Goal: Task Accomplishment & Management: Use online tool/utility

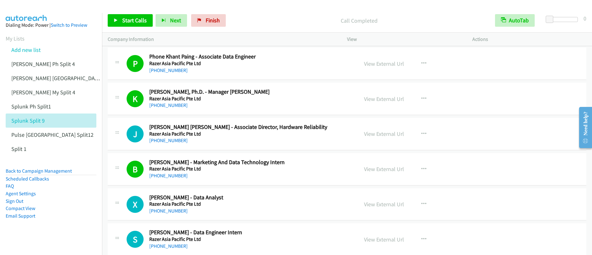
scroll to position [2211, 0]
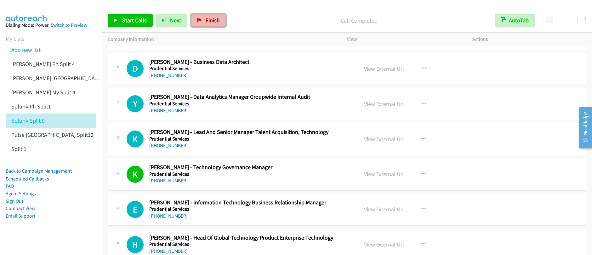
click at [214, 20] on span "Finish" at bounding box center [212, 20] width 14 height 7
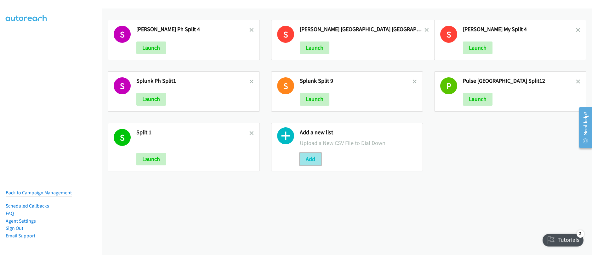
click at [306, 161] on button "Add" at bounding box center [310, 159] width 21 height 13
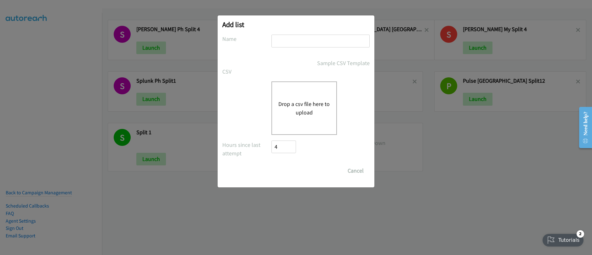
click at [286, 42] on input "text" at bounding box center [320, 41] width 98 height 13
type input "Schneider_split_3"
click at [271, 165] on input "Save List" at bounding box center [277, 168] width 12 height 6
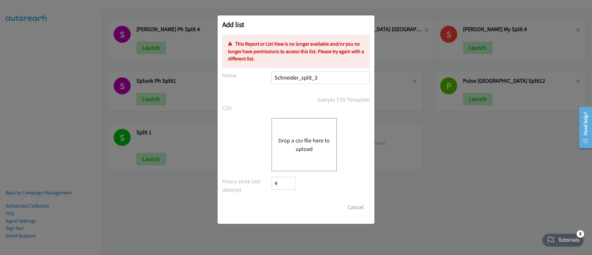
drag, startPoint x: 243, startPoint y: 106, endPoint x: 334, endPoint y: 139, distance: 96.7
click at [243, 106] on label "CSV" at bounding box center [246, 108] width 49 height 8
click at [324, 153] on button "Drop a csv file here to upload" at bounding box center [304, 144] width 52 height 17
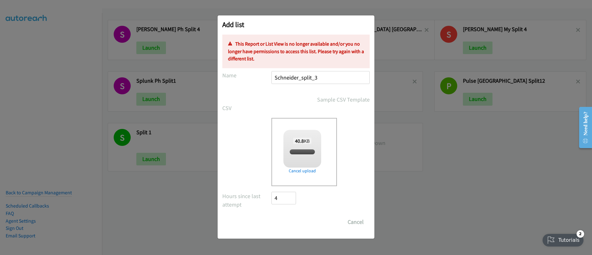
checkbox input "true"
click at [329, 75] on input "Schneider_split_3" at bounding box center [320, 77] width 98 height 13
click at [326, 76] on input "Schneider_split_3" at bounding box center [320, 77] width 98 height 13
click at [314, 154] on div "split_3.csv" at bounding box center [302, 152] width 30 height 6
drag, startPoint x: 365, startPoint y: 225, endPoint x: 361, endPoint y: 223, distance: 4.5
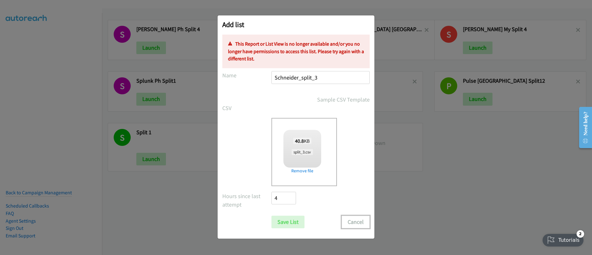
click at [365, 225] on button "Cancel" at bounding box center [355, 222] width 28 height 13
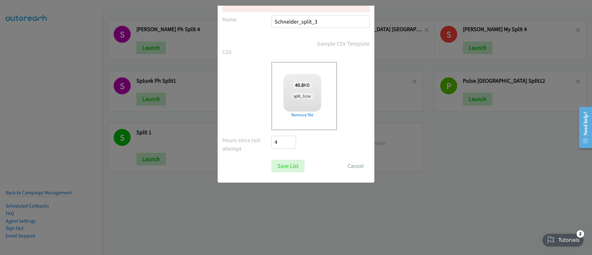
click at [361, 224] on div "Add list No phone fields were returned for that Report or List View Please uplo…" at bounding box center [296, 131] width 592 height 250
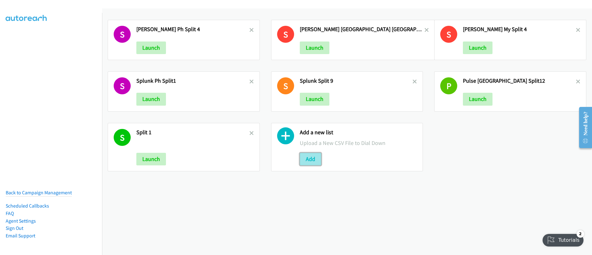
click at [312, 160] on button "Add" at bounding box center [310, 159] width 21 height 13
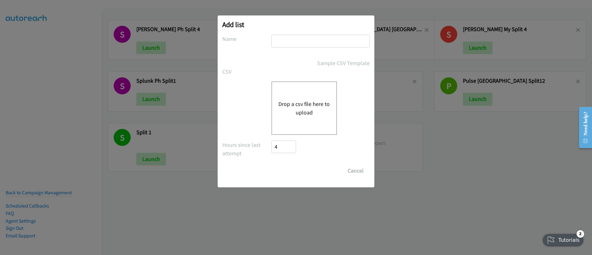
click at [290, 42] on input "text" at bounding box center [320, 41] width 98 height 13
type input "Schneider_split_3"
click at [317, 128] on div "Drop a csv file here to upload" at bounding box center [303, 107] width 65 height 53
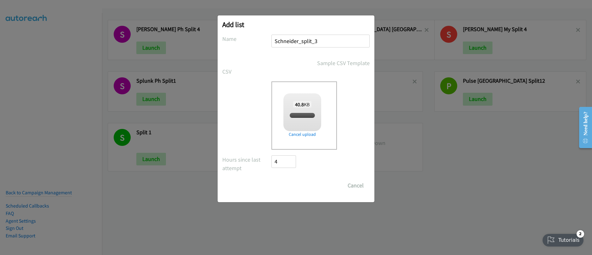
checkbox input "true"
click at [292, 188] on input "Save List" at bounding box center [287, 185] width 33 height 13
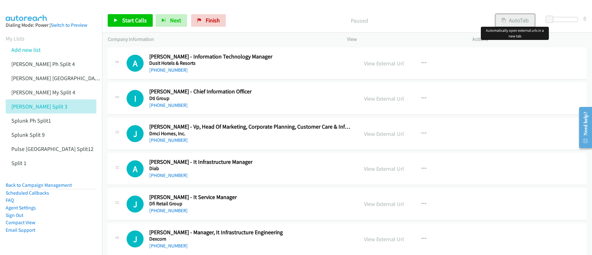
click at [501, 17] on button "AutoTab" at bounding box center [514, 20] width 39 height 13
click at [385, 65] on link "View External Url" at bounding box center [384, 63] width 40 height 7
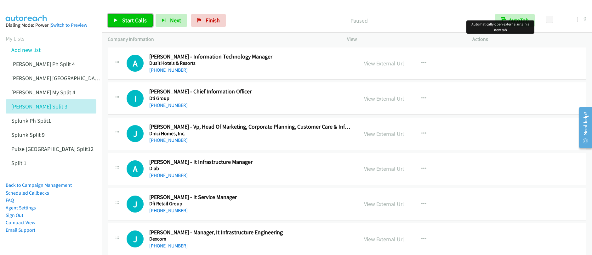
click at [134, 20] on span "Start Calls" at bounding box center [134, 20] width 25 height 7
click at [0, 0] on div "Start Calls Pause Next Finish Paused AutoTab AutoTab 0 Company Information Info…" at bounding box center [296, 0] width 592 height 0
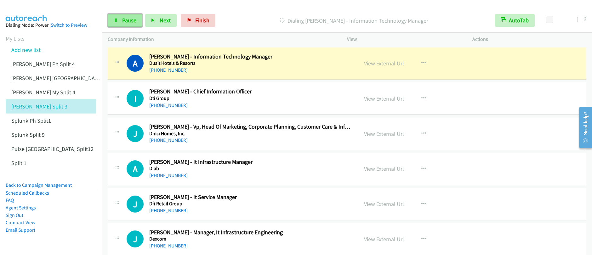
click at [117, 25] on link "Pause" at bounding box center [125, 20] width 35 height 13
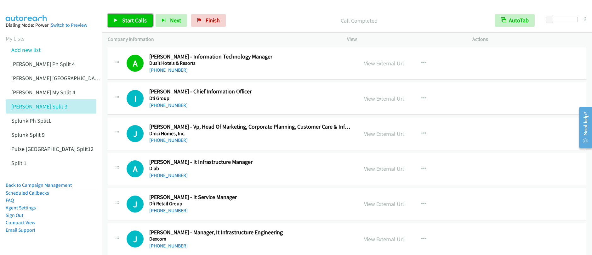
click at [128, 22] on span "Start Calls" at bounding box center [134, 20] width 25 height 7
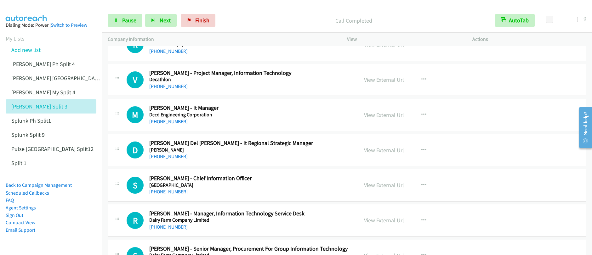
scroll to position [280, 0]
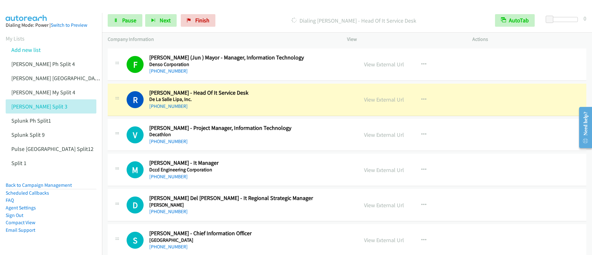
click at [277, 24] on p "Dialing [PERSON_NAME] - Head Of It Service Desk" at bounding box center [354, 20] width 260 height 8
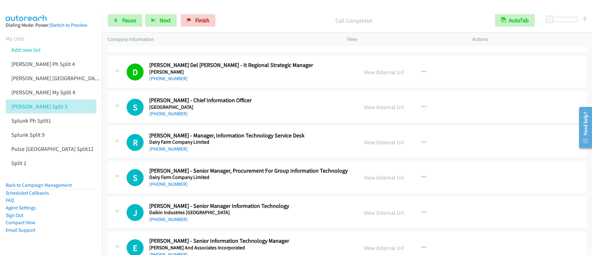
scroll to position [417, 0]
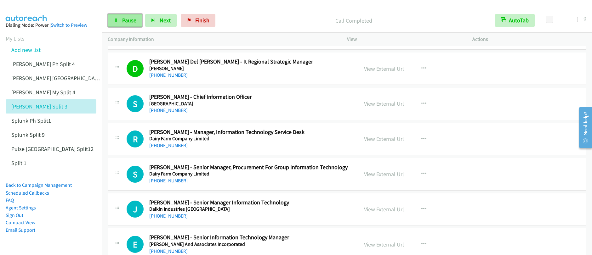
click at [124, 21] on span "Pause" at bounding box center [129, 20] width 14 height 7
click at [124, 21] on span "Start Calls" at bounding box center [134, 20] width 25 height 7
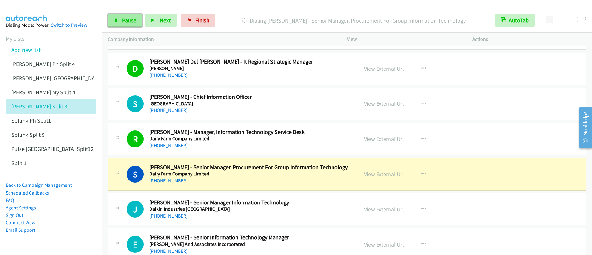
click at [126, 22] on span "Pause" at bounding box center [129, 20] width 14 height 7
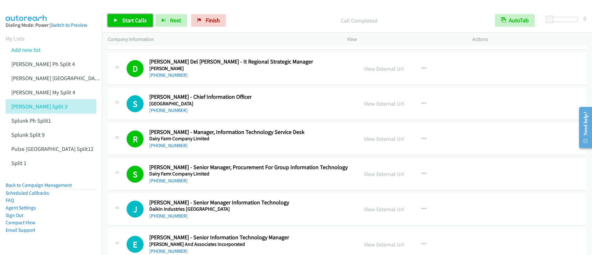
click at [123, 24] on link "Start Calls" at bounding box center [130, 20] width 45 height 13
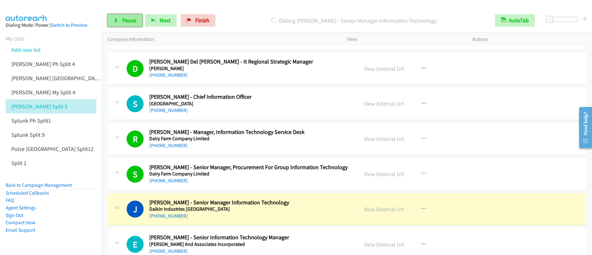
click at [126, 23] on span "Pause" at bounding box center [129, 20] width 14 height 7
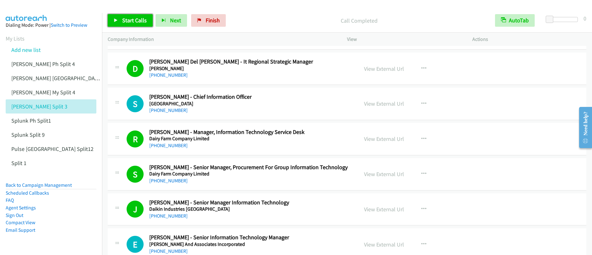
click at [132, 22] on span "Start Calls" at bounding box center [134, 20] width 25 height 7
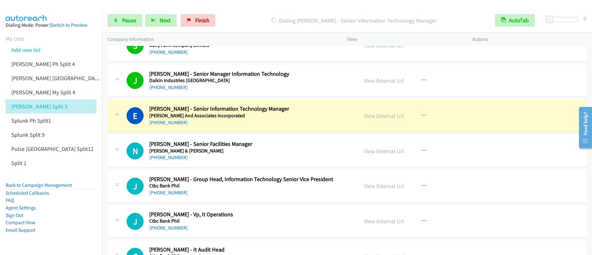
scroll to position [539, 0]
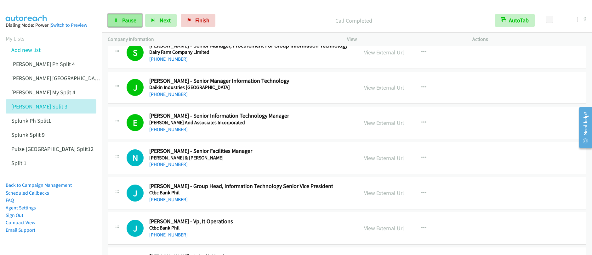
click at [126, 26] on link "Pause" at bounding box center [125, 20] width 35 height 13
click at [126, 23] on span "Start Calls" at bounding box center [134, 20] width 25 height 7
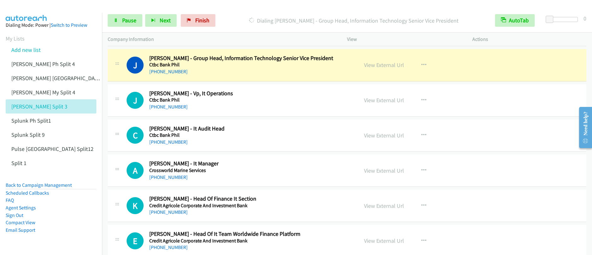
scroll to position [666, 0]
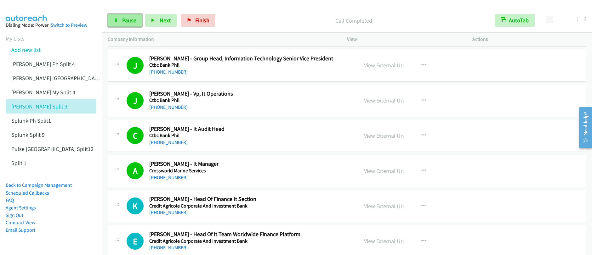
click at [119, 19] on link "Pause" at bounding box center [125, 20] width 35 height 13
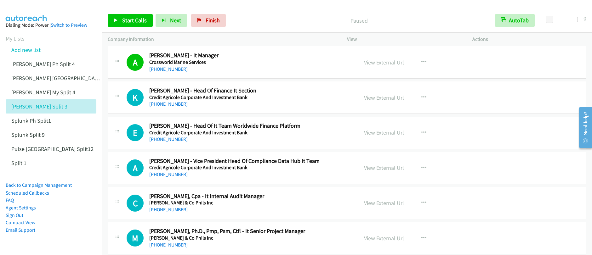
scroll to position [778, 0]
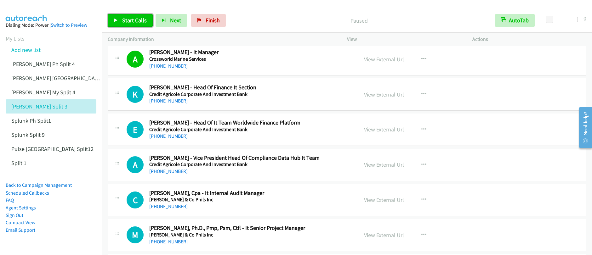
click at [133, 17] on span "Start Calls" at bounding box center [134, 20] width 25 height 7
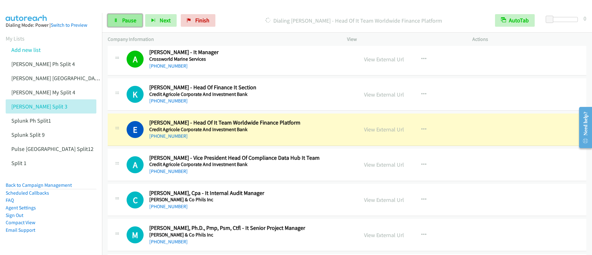
click at [130, 25] on link "Pause" at bounding box center [125, 20] width 35 height 13
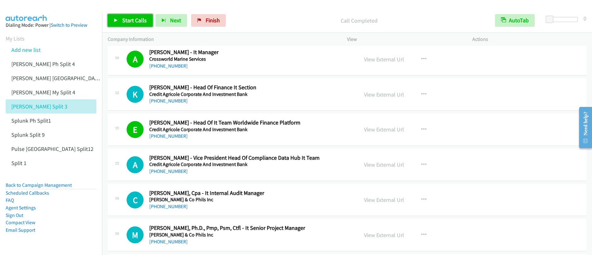
click at [131, 23] on span "Start Calls" at bounding box center [134, 20] width 25 height 7
click at [127, 24] on link "Pause" at bounding box center [125, 20] width 35 height 13
click at [127, 24] on link "Start Calls" at bounding box center [130, 20] width 45 height 13
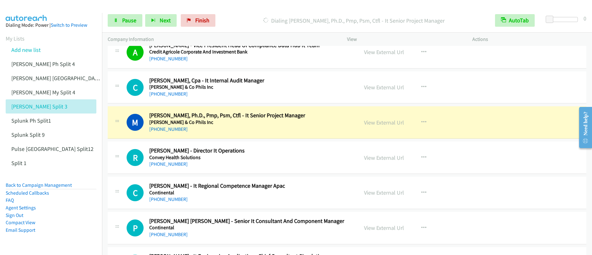
scroll to position [952, 0]
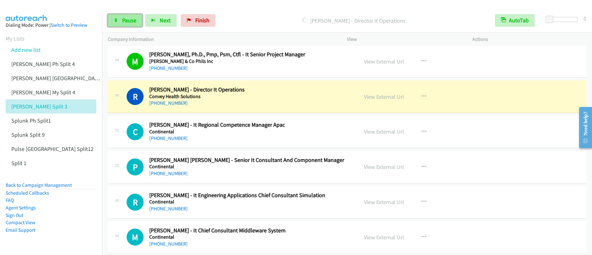
click at [120, 22] on link "Pause" at bounding box center [125, 20] width 35 height 13
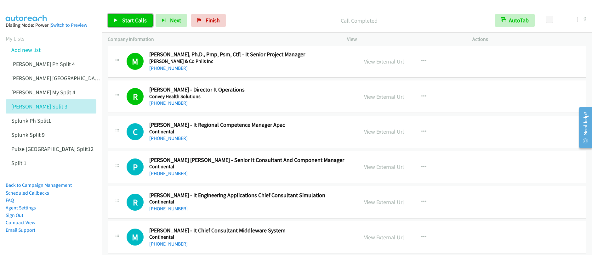
click at [123, 21] on span "Start Calls" at bounding box center [134, 20] width 25 height 7
click at [127, 26] on link "Pause" at bounding box center [125, 20] width 35 height 13
click at [127, 26] on link "Start Calls" at bounding box center [130, 20] width 45 height 13
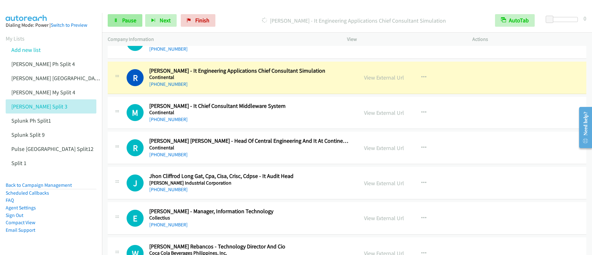
scroll to position [1081, 0]
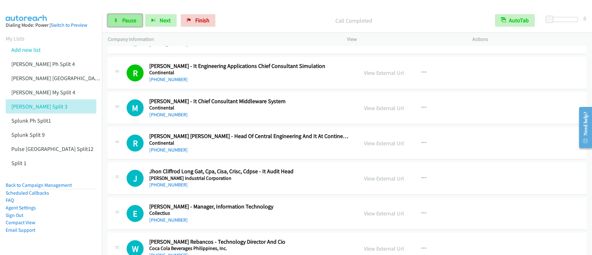
click at [131, 20] on span "Pause" at bounding box center [129, 20] width 14 height 7
click at [132, 25] on link "Start Calls" at bounding box center [130, 20] width 45 height 13
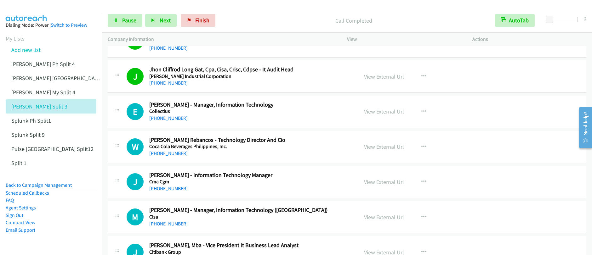
scroll to position [1182, 0]
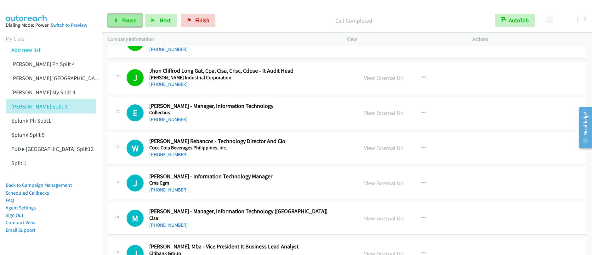
click at [121, 20] on link "Pause" at bounding box center [125, 20] width 35 height 13
click at [121, 20] on link "Start Calls" at bounding box center [130, 20] width 45 height 13
click at [123, 17] on span "Pause" at bounding box center [129, 20] width 14 height 7
click at [130, 21] on span "Start Calls" at bounding box center [134, 20] width 25 height 7
click at [126, 23] on span "Pause" at bounding box center [129, 20] width 14 height 7
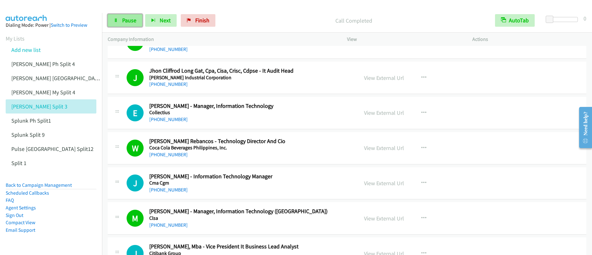
click at [126, 23] on span "Pause" at bounding box center [129, 20] width 14 height 7
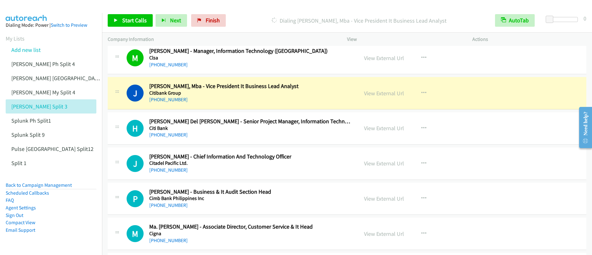
scroll to position [1366, 0]
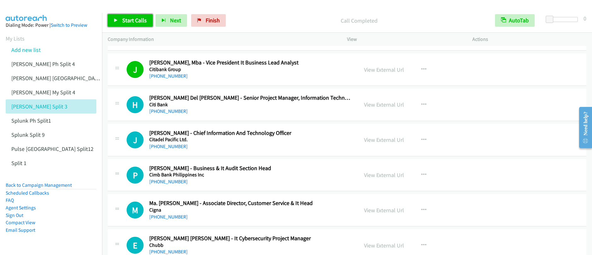
click at [136, 21] on span "Start Calls" at bounding box center [134, 20] width 25 height 7
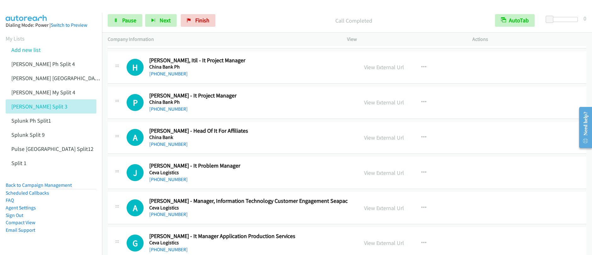
scroll to position [1618, 0]
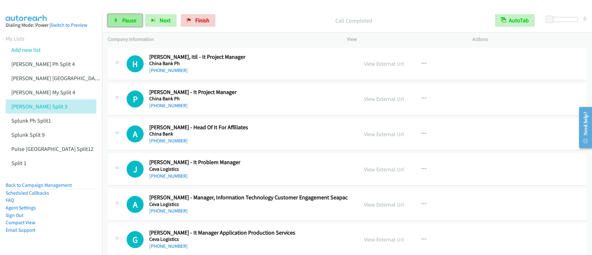
click at [134, 25] on link "Pause" at bounding box center [125, 20] width 35 height 13
click at [134, 25] on link "Start Calls" at bounding box center [130, 20] width 45 height 13
click at [126, 25] on link "Pause" at bounding box center [125, 20] width 35 height 13
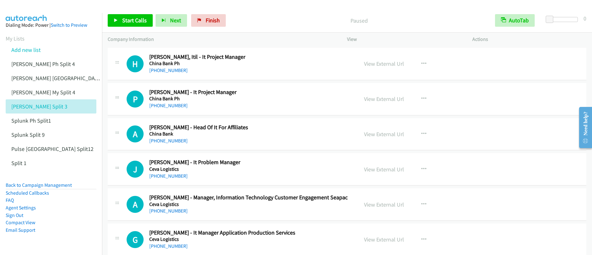
click at [137, 27] on div "Start Calls Pause Next Finish Paused AutoTab AutoTab 0" at bounding box center [347, 20] width 490 height 24
click at [137, 24] on link "Start Calls" at bounding box center [130, 20] width 45 height 13
click at [129, 24] on span "Pause" at bounding box center [129, 20] width 14 height 7
click at [129, 24] on span "Start Calls" at bounding box center [134, 20] width 25 height 7
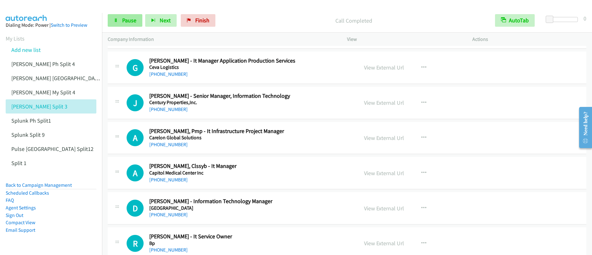
scroll to position [1673, 0]
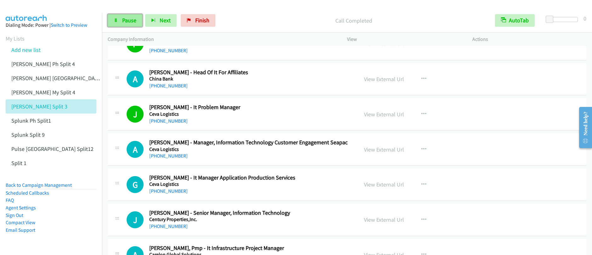
click at [121, 20] on link "Pause" at bounding box center [125, 20] width 35 height 13
click at [120, 20] on link "Start Calls" at bounding box center [130, 20] width 45 height 13
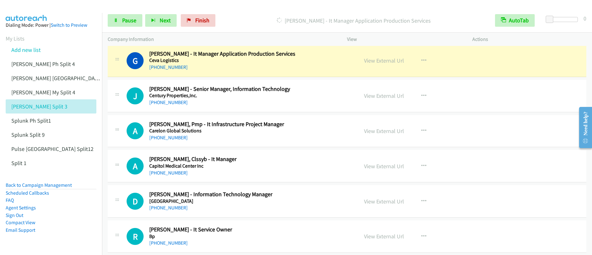
scroll to position [1799, 0]
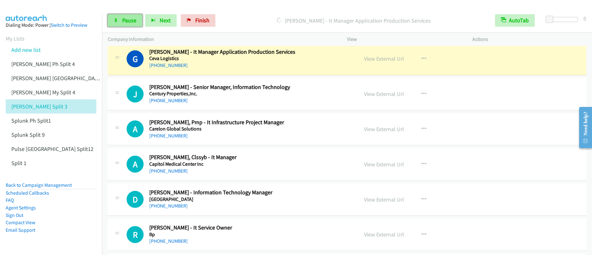
click at [122, 22] on span "Pause" at bounding box center [129, 20] width 14 height 7
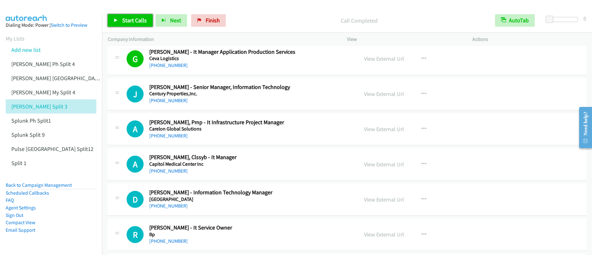
click at [123, 21] on span "Start Calls" at bounding box center [134, 20] width 25 height 7
click at [123, 21] on span "Pause" at bounding box center [129, 20] width 14 height 7
click at [123, 21] on span "Start Calls" at bounding box center [134, 20] width 25 height 7
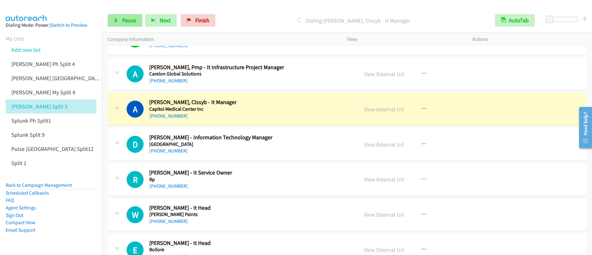
scroll to position [1855, 0]
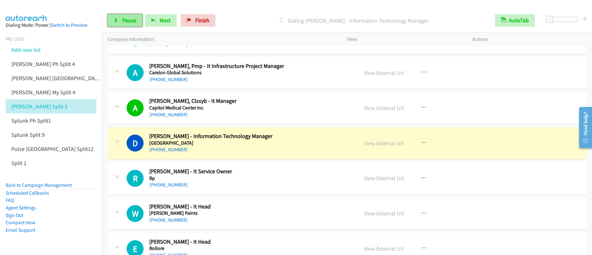
click at [127, 23] on span "Pause" at bounding box center [129, 20] width 14 height 7
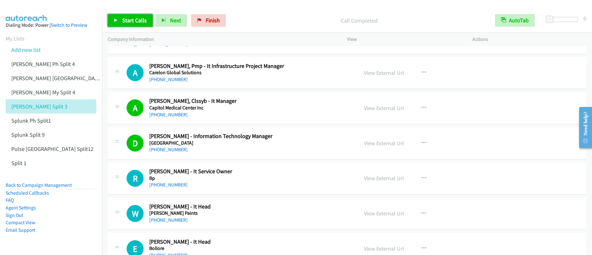
click at [129, 21] on span "Start Calls" at bounding box center [134, 20] width 25 height 7
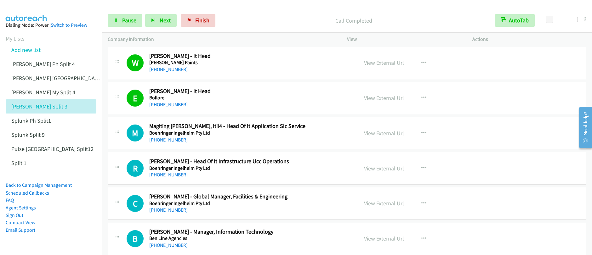
scroll to position [2007, 0]
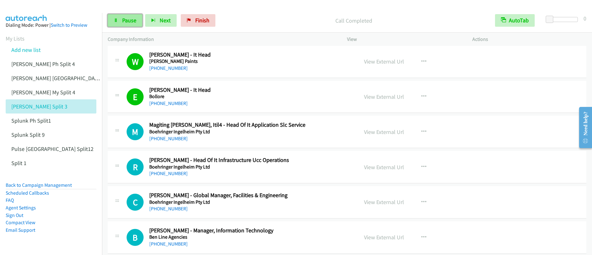
click at [122, 23] on span "Pause" at bounding box center [129, 20] width 14 height 7
click at [122, 23] on span "Start Calls" at bounding box center [134, 20] width 25 height 7
click at [128, 22] on span "Pause" at bounding box center [129, 20] width 14 height 7
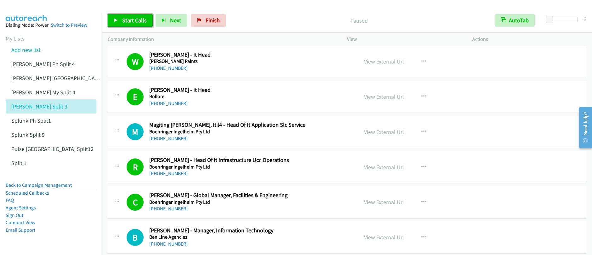
click at [128, 24] on span "Start Calls" at bounding box center [134, 20] width 25 height 7
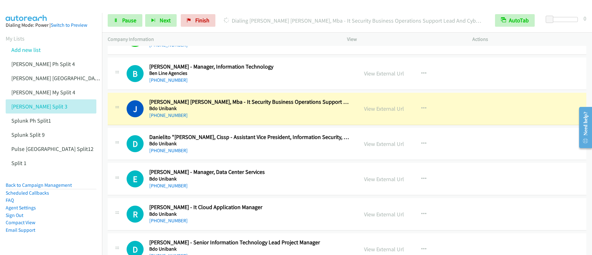
scroll to position [2179, 0]
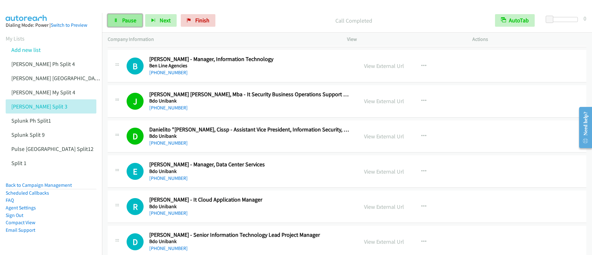
click at [123, 18] on span "Pause" at bounding box center [129, 20] width 14 height 7
click at [128, 20] on span "Start Calls" at bounding box center [134, 20] width 25 height 7
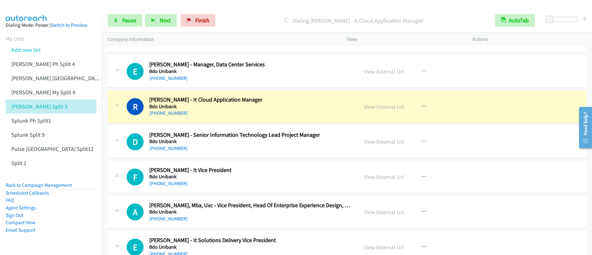
scroll to position [2279, 0]
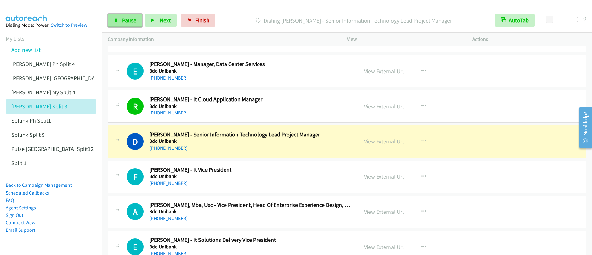
click at [127, 22] on span "Pause" at bounding box center [129, 20] width 14 height 7
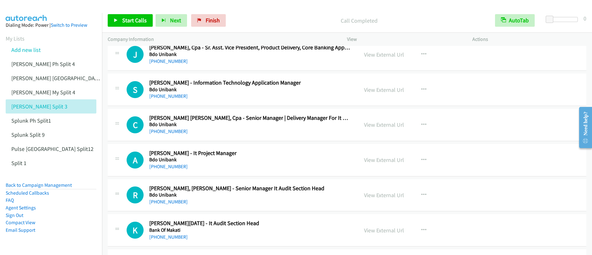
scroll to position [2860, 0]
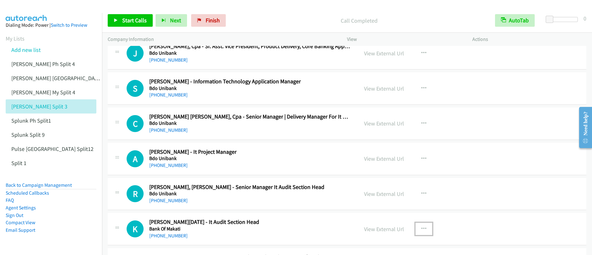
click at [421, 229] on icon "button" at bounding box center [423, 229] width 5 height 5
click at [474, 158] on div at bounding box center [296, 127] width 592 height 255
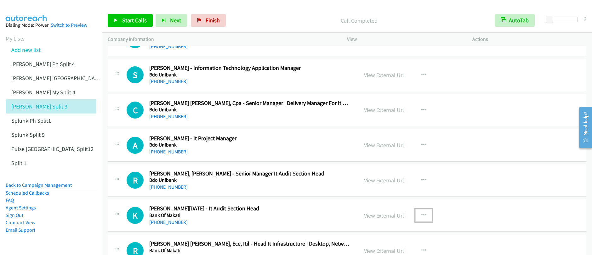
scroll to position [2908, 0]
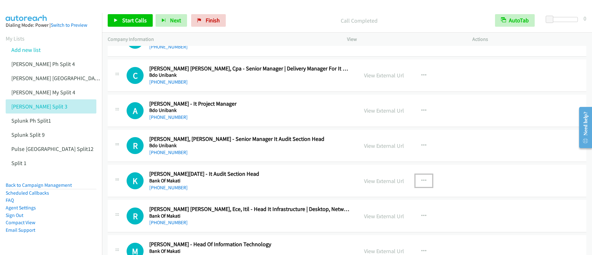
click at [421, 181] on icon "button" at bounding box center [423, 180] width 5 height 5
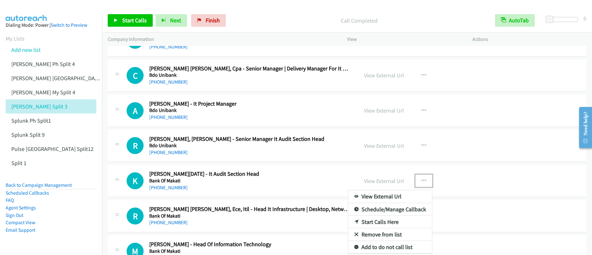
click at [379, 222] on link "Start Calls Here" at bounding box center [390, 222] width 84 height 13
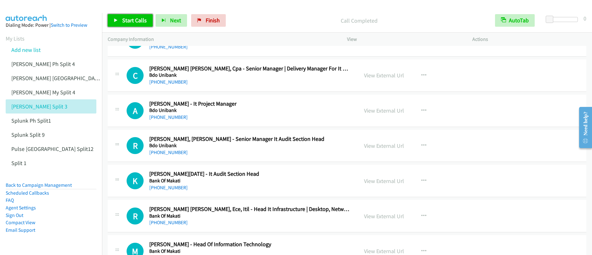
click at [139, 22] on span "Start Calls" at bounding box center [134, 20] width 25 height 7
click at [127, 22] on span "Pause" at bounding box center [129, 20] width 14 height 7
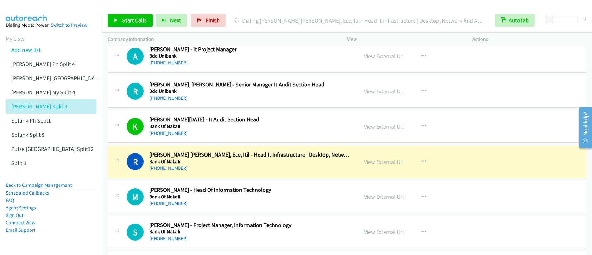
scroll to position [2981, 0]
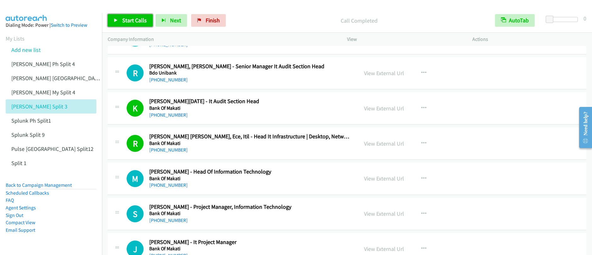
click at [137, 22] on span "Start Calls" at bounding box center [134, 20] width 25 height 7
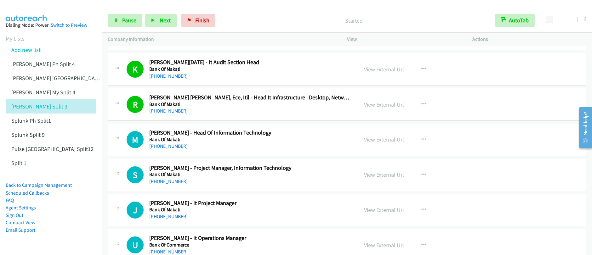
scroll to position [3030, 0]
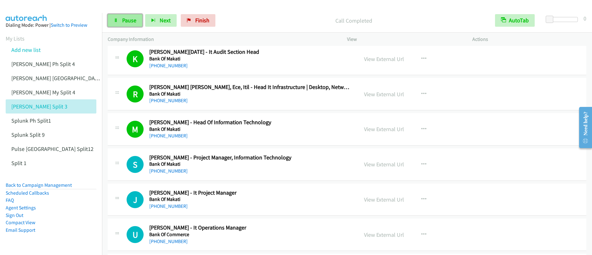
click at [122, 22] on span "Pause" at bounding box center [129, 20] width 14 height 7
click at [122, 22] on span "Start Calls" at bounding box center [134, 20] width 25 height 7
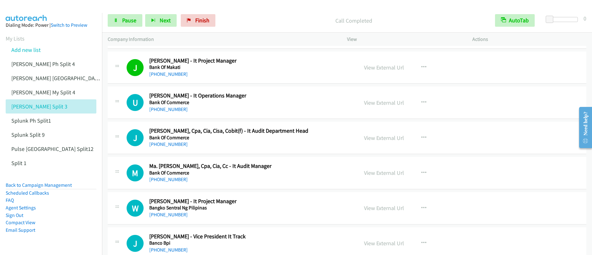
scroll to position [3164, 0]
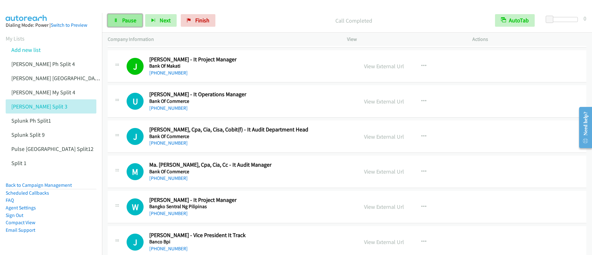
click at [122, 21] on span "Pause" at bounding box center [129, 20] width 14 height 7
click at [120, 20] on link "Start Calls" at bounding box center [130, 20] width 45 height 13
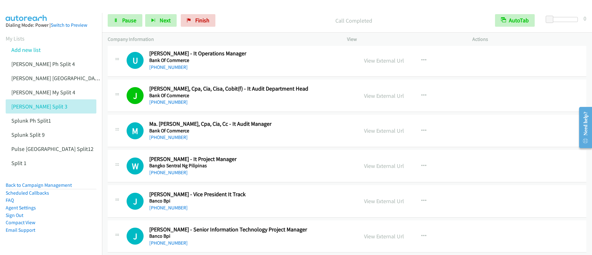
scroll to position [3206, 0]
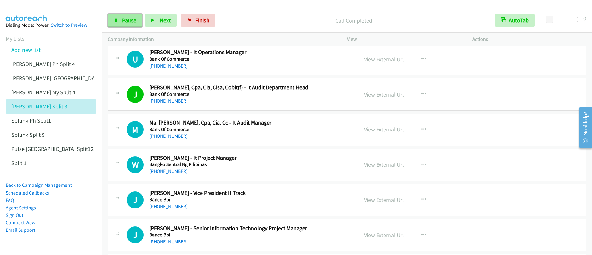
click at [126, 23] on span "Pause" at bounding box center [129, 20] width 14 height 7
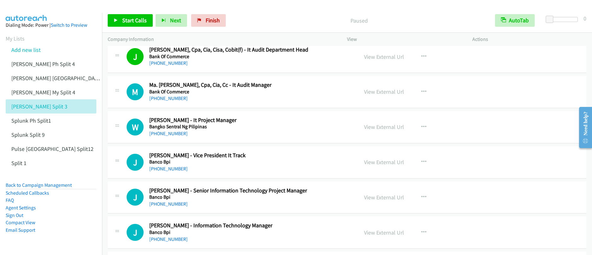
scroll to position [3256, 0]
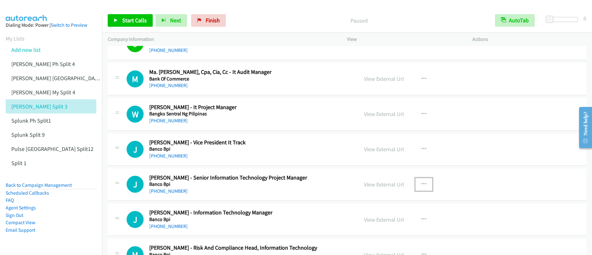
click at [421, 185] on icon "button" at bounding box center [423, 184] width 5 height 5
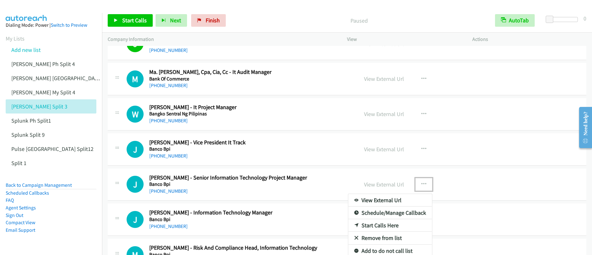
click at [379, 227] on link "Start Calls Here" at bounding box center [390, 225] width 84 height 13
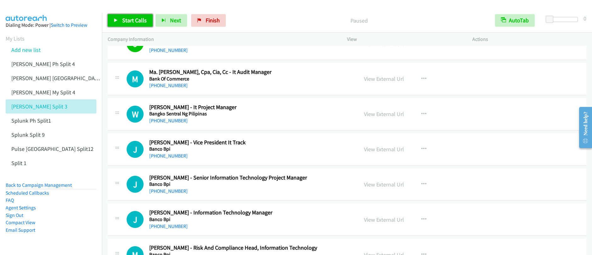
click at [139, 22] on span "Start Calls" at bounding box center [134, 20] width 25 height 7
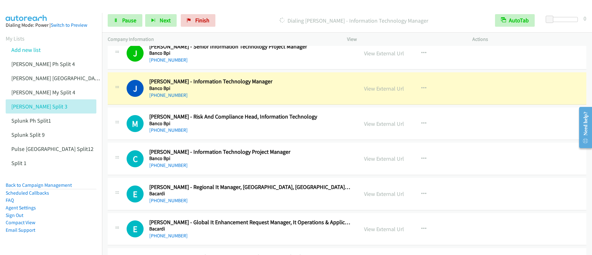
scroll to position [3389, 0]
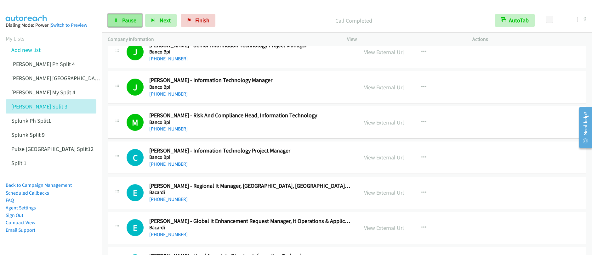
click at [133, 24] on span "Pause" at bounding box center [129, 20] width 14 height 7
click at [133, 24] on span "Start Calls" at bounding box center [134, 20] width 25 height 7
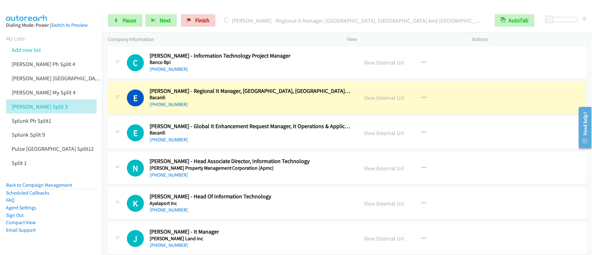
scroll to position [3485, 0]
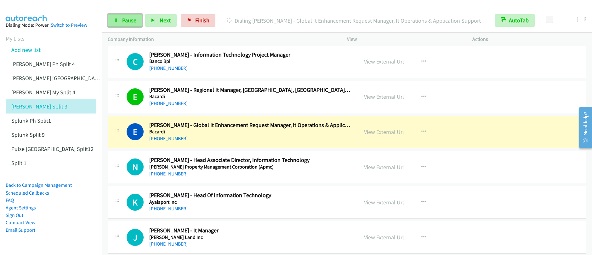
click at [123, 20] on span "Pause" at bounding box center [129, 20] width 14 height 7
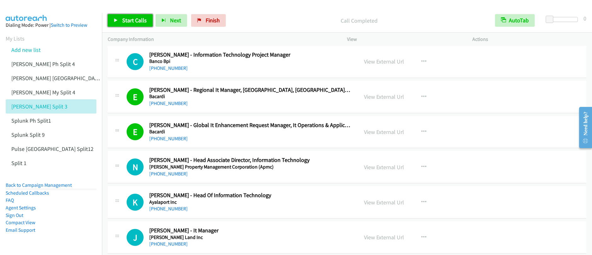
click at [121, 20] on link "Start Calls" at bounding box center [130, 20] width 45 height 13
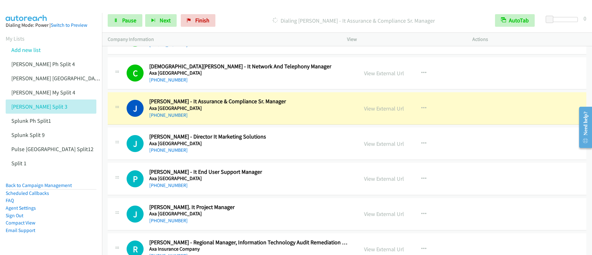
scroll to position [3748, 0]
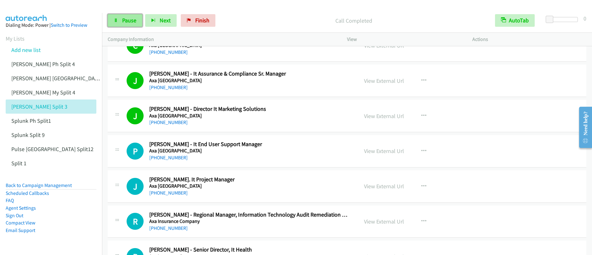
click at [129, 25] on link "Pause" at bounding box center [125, 20] width 35 height 13
click at [129, 25] on link "Start Calls" at bounding box center [130, 20] width 45 height 13
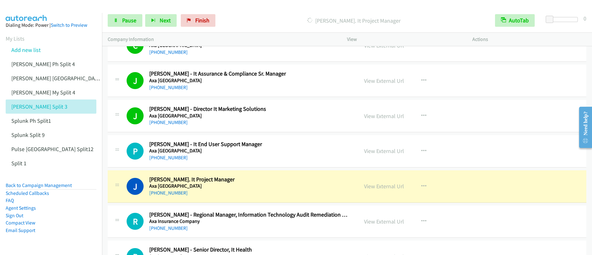
scroll to position [3872, 0]
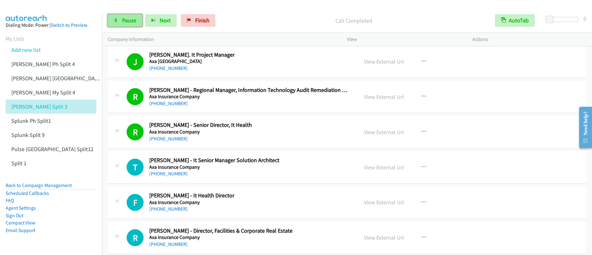
click at [120, 23] on link "Pause" at bounding box center [125, 20] width 35 height 13
click at [120, 23] on link "Start Calls" at bounding box center [130, 20] width 45 height 13
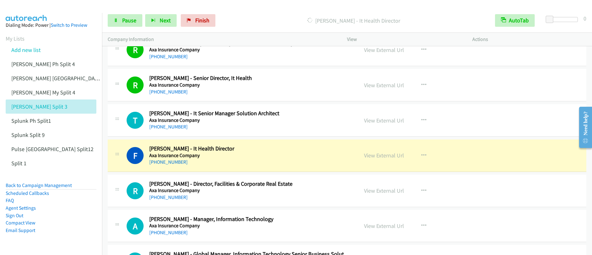
scroll to position [3920, 0]
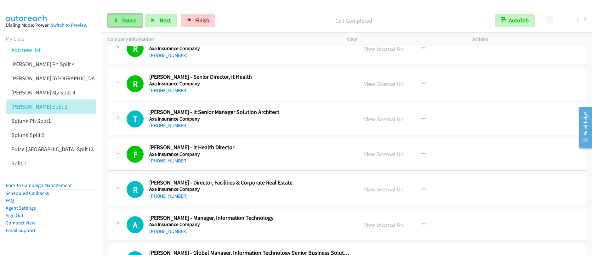
click at [133, 22] on span "Pause" at bounding box center [129, 20] width 14 height 7
click at [133, 22] on span "Start Calls" at bounding box center [134, 20] width 25 height 7
click at [127, 23] on span "Pause" at bounding box center [129, 20] width 14 height 7
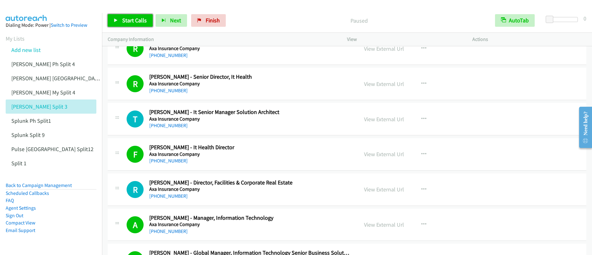
click at [127, 23] on span "Start Calls" at bounding box center [134, 20] width 25 height 7
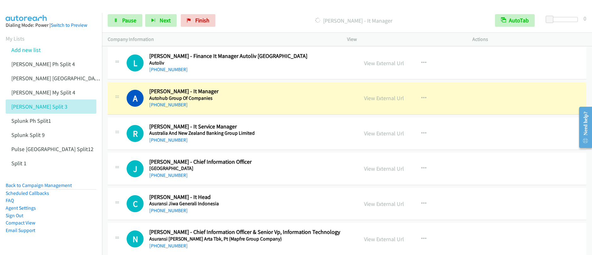
scroll to position [4163, 0]
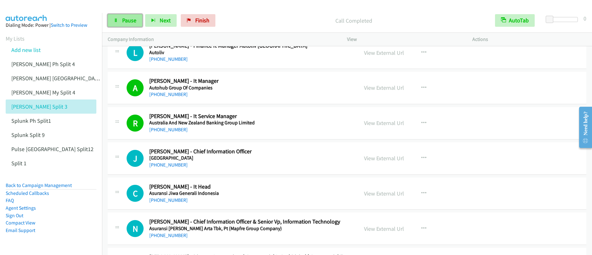
click at [123, 20] on span "Pause" at bounding box center [129, 20] width 14 height 7
click at [123, 20] on span "Start Calls" at bounding box center [134, 20] width 25 height 7
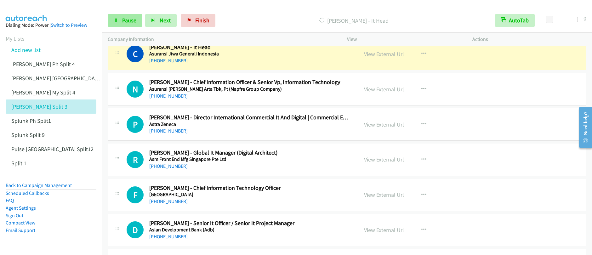
scroll to position [4295, 0]
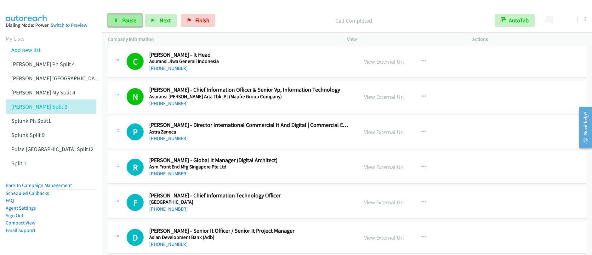
click at [125, 22] on span "Pause" at bounding box center [129, 20] width 14 height 7
click at [125, 22] on span "Start Calls" at bounding box center [134, 20] width 25 height 7
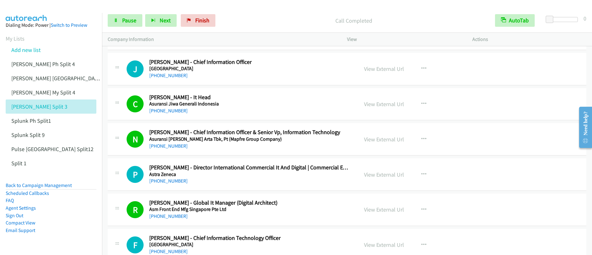
scroll to position [4420, 0]
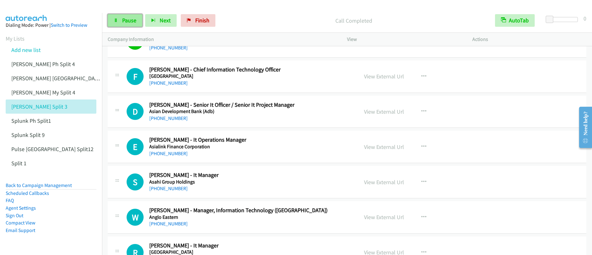
click at [124, 23] on span "Pause" at bounding box center [129, 20] width 14 height 7
click at [124, 23] on span "Start Calls" at bounding box center [134, 20] width 25 height 7
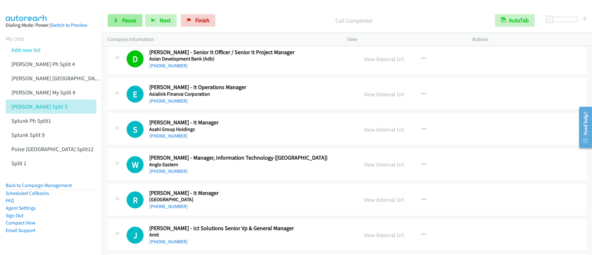
scroll to position [4475, 0]
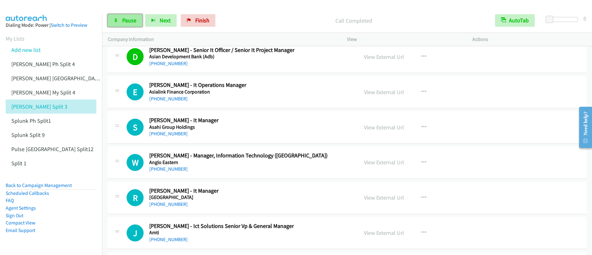
click at [118, 23] on link "Pause" at bounding box center [125, 20] width 35 height 13
click at [118, 23] on link "Start Calls" at bounding box center [130, 20] width 45 height 13
click at [129, 23] on span "Pause" at bounding box center [129, 20] width 14 height 7
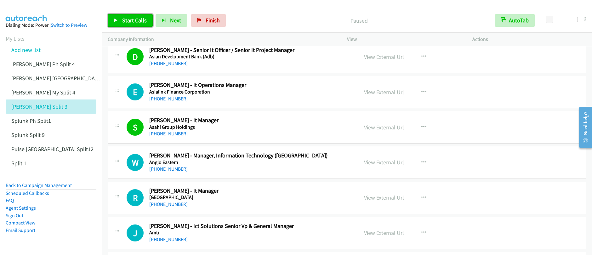
click at [129, 23] on span "Start Calls" at bounding box center [134, 20] width 25 height 7
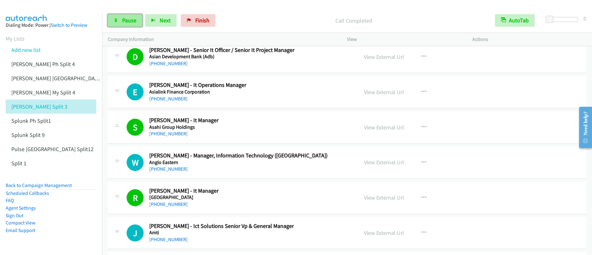
click at [132, 17] on span "Pause" at bounding box center [129, 20] width 14 height 7
click at [132, 17] on span "Start Calls" at bounding box center [134, 20] width 25 height 7
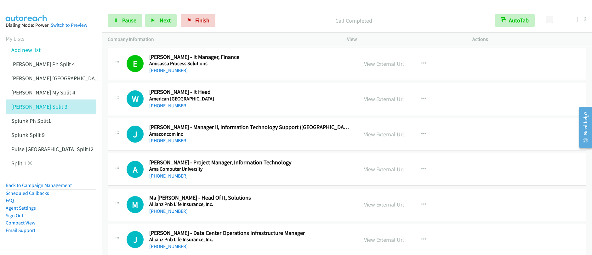
scroll to position [4876, 0]
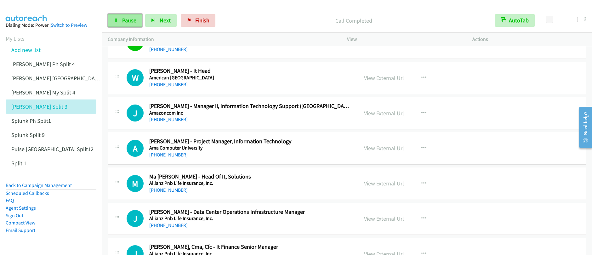
click at [126, 24] on span "Pause" at bounding box center [129, 20] width 14 height 7
click at [126, 24] on span "Start Calls" at bounding box center [134, 20] width 25 height 7
click at [124, 24] on link "Pause" at bounding box center [125, 20] width 35 height 13
click at [124, 24] on link "Start Calls" at bounding box center [130, 20] width 45 height 13
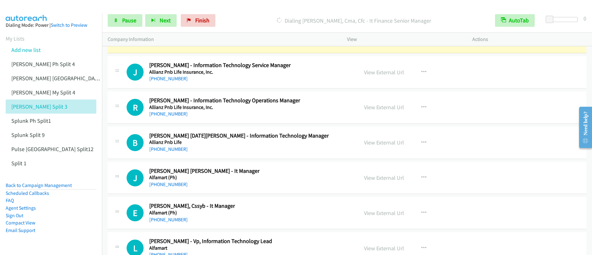
scroll to position [5086, 0]
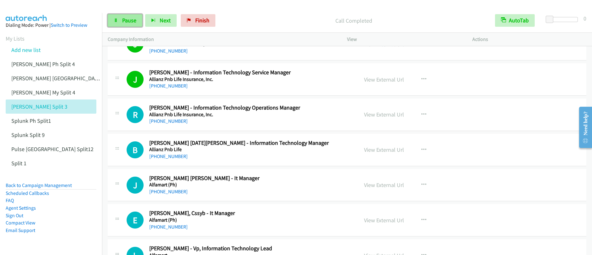
click at [125, 20] on span "Pause" at bounding box center [129, 20] width 14 height 7
click at [125, 20] on span "Start Calls" at bounding box center [134, 20] width 25 height 7
click at [121, 27] on div "Start Calls Pause Next Finish Call Completed AutoTab AutoTab 0" at bounding box center [347, 20] width 490 height 24
click at [122, 24] on link "Pause" at bounding box center [125, 20] width 35 height 13
click at [122, 24] on link "Start Calls" at bounding box center [130, 20] width 45 height 13
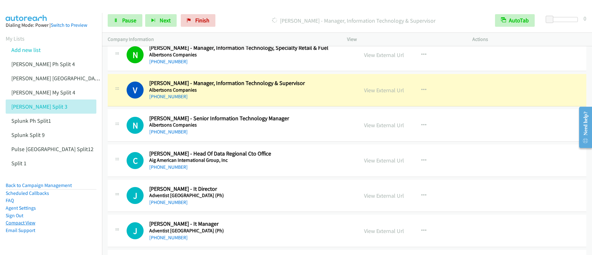
scroll to position [5463, 0]
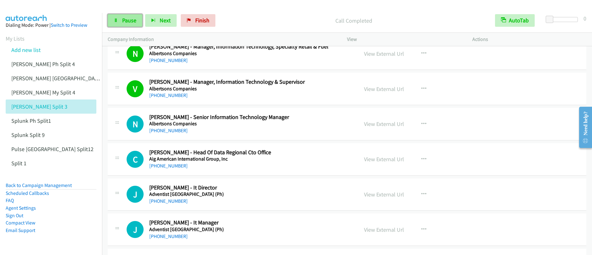
click at [128, 20] on span "Pause" at bounding box center [129, 20] width 14 height 7
click at [119, 21] on link "Start Calls" at bounding box center [130, 20] width 45 height 13
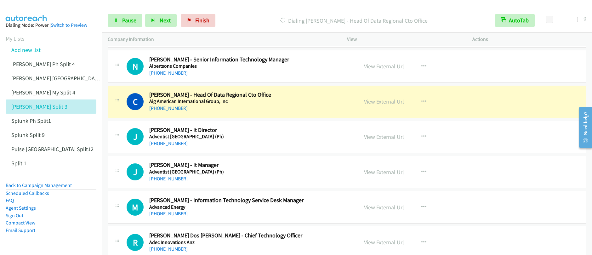
scroll to position [5550, 0]
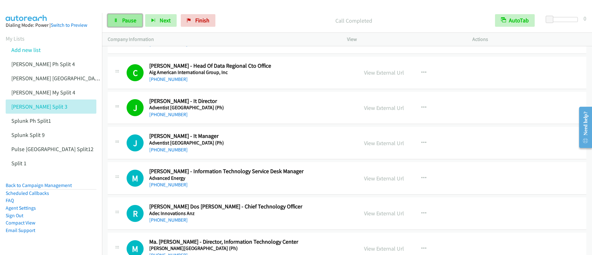
click at [128, 24] on link "Pause" at bounding box center [125, 20] width 35 height 13
click at [128, 24] on link "Start Calls" at bounding box center [130, 20] width 45 height 13
drag, startPoint x: 144, startPoint y: 25, endPoint x: 140, endPoint y: 26, distance: 3.8
click at [144, 25] on div "Start Calls Pause Next Finish" at bounding box center [163, 20] width 110 height 13
click at [133, 23] on span "Pause" at bounding box center [129, 20] width 14 height 7
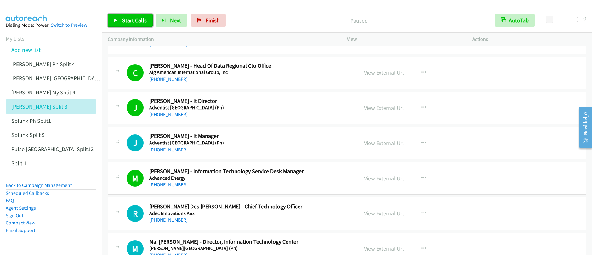
click at [132, 23] on span "Start Calls" at bounding box center [134, 20] width 25 height 7
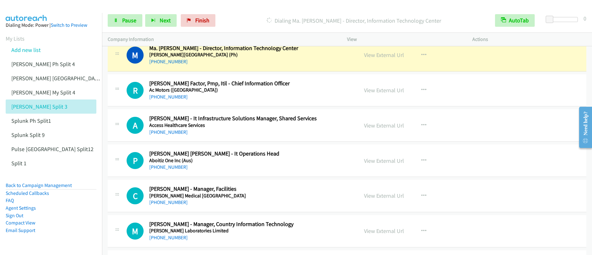
scroll to position [5742, 0]
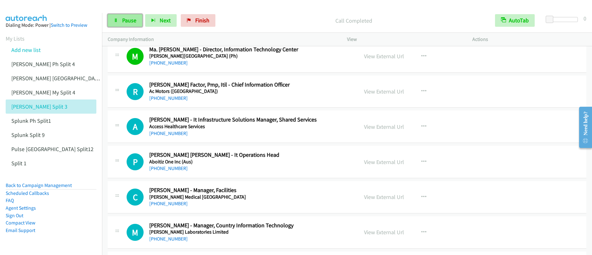
click at [123, 23] on span "Pause" at bounding box center [129, 20] width 14 height 7
click at [123, 23] on span "Start Calls" at bounding box center [134, 20] width 25 height 7
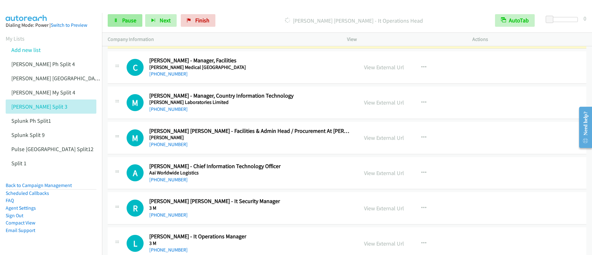
scroll to position [5845, 0]
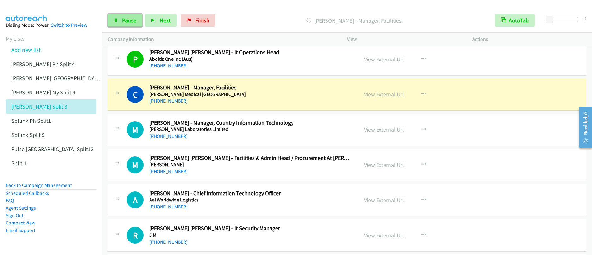
click at [131, 25] on link "Pause" at bounding box center [125, 20] width 35 height 13
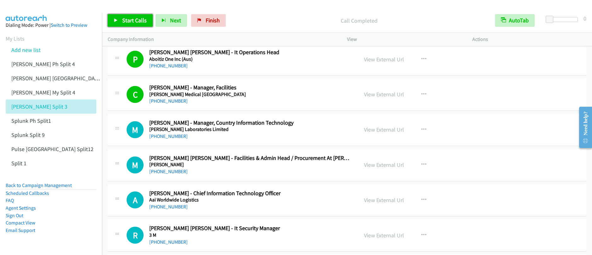
click at [135, 23] on span "Start Calls" at bounding box center [134, 20] width 25 height 7
click at [132, 25] on link "Pause" at bounding box center [125, 20] width 35 height 13
click at [132, 25] on link "Start Calls" at bounding box center [130, 20] width 45 height 13
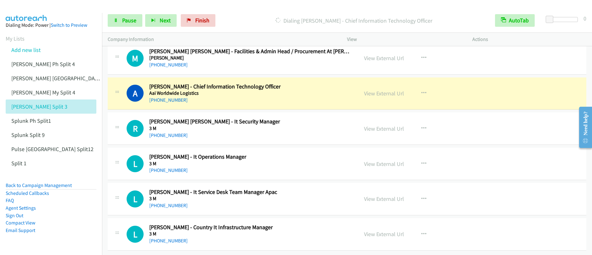
scroll to position [5956, 0]
click at [120, 20] on link "Pause" at bounding box center [125, 20] width 35 height 13
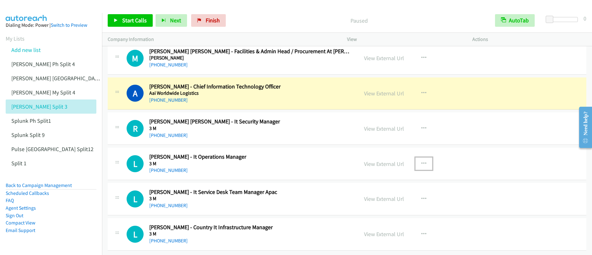
click at [422, 161] on icon "button" at bounding box center [423, 163] width 5 height 5
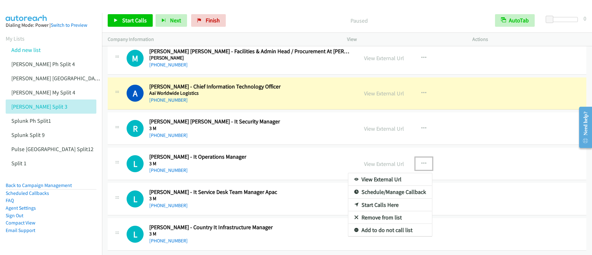
click at [369, 202] on link "Start Calls Here" at bounding box center [390, 205] width 84 height 13
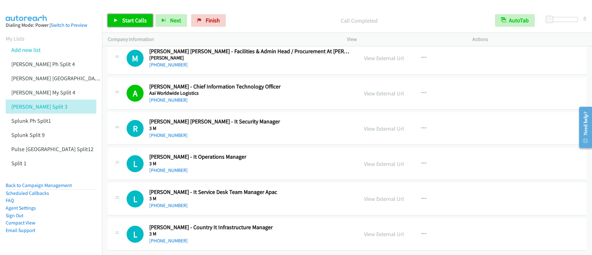
click at [122, 23] on span "Start Calls" at bounding box center [134, 20] width 25 height 7
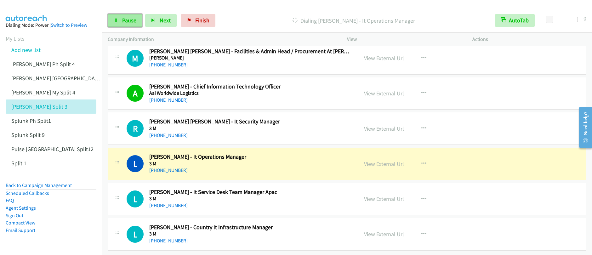
click at [130, 23] on span "Pause" at bounding box center [129, 20] width 14 height 7
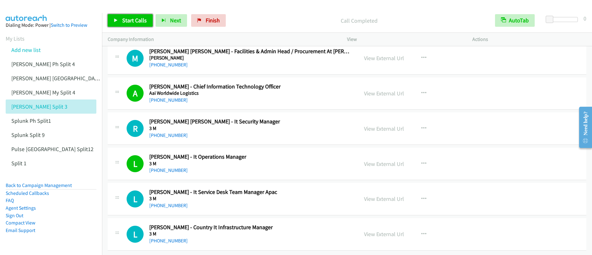
click at [126, 20] on span "Start Calls" at bounding box center [134, 20] width 25 height 7
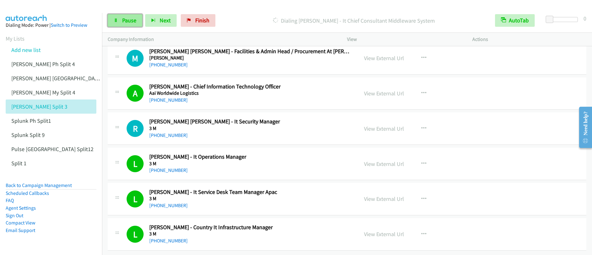
click at [130, 17] on span "Pause" at bounding box center [129, 20] width 14 height 7
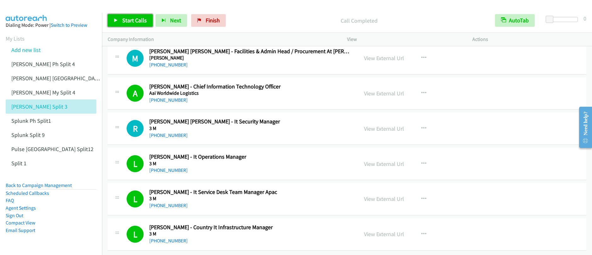
click at [121, 24] on link "Start Calls" at bounding box center [130, 20] width 45 height 13
click at [130, 24] on link "Pause" at bounding box center [125, 20] width 35 height 13
click at [114, 25] on link "Start Calls" at bounding box center [130, 20] width 45 height 13
click at [124, 21] on span "Pause" at bounding box center [129, 20] width 14 height 7
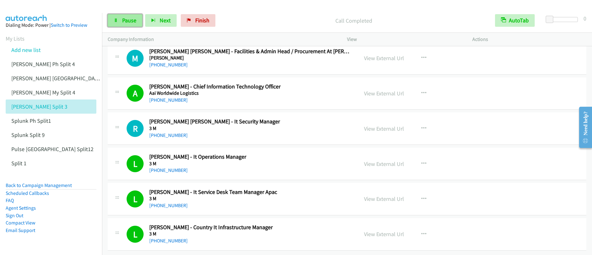
click at [124, 21] on span "Pause" at bounding box center [129, 20] width 14 height 7
